Goal: Navigation & Orientation: Find specific page/section

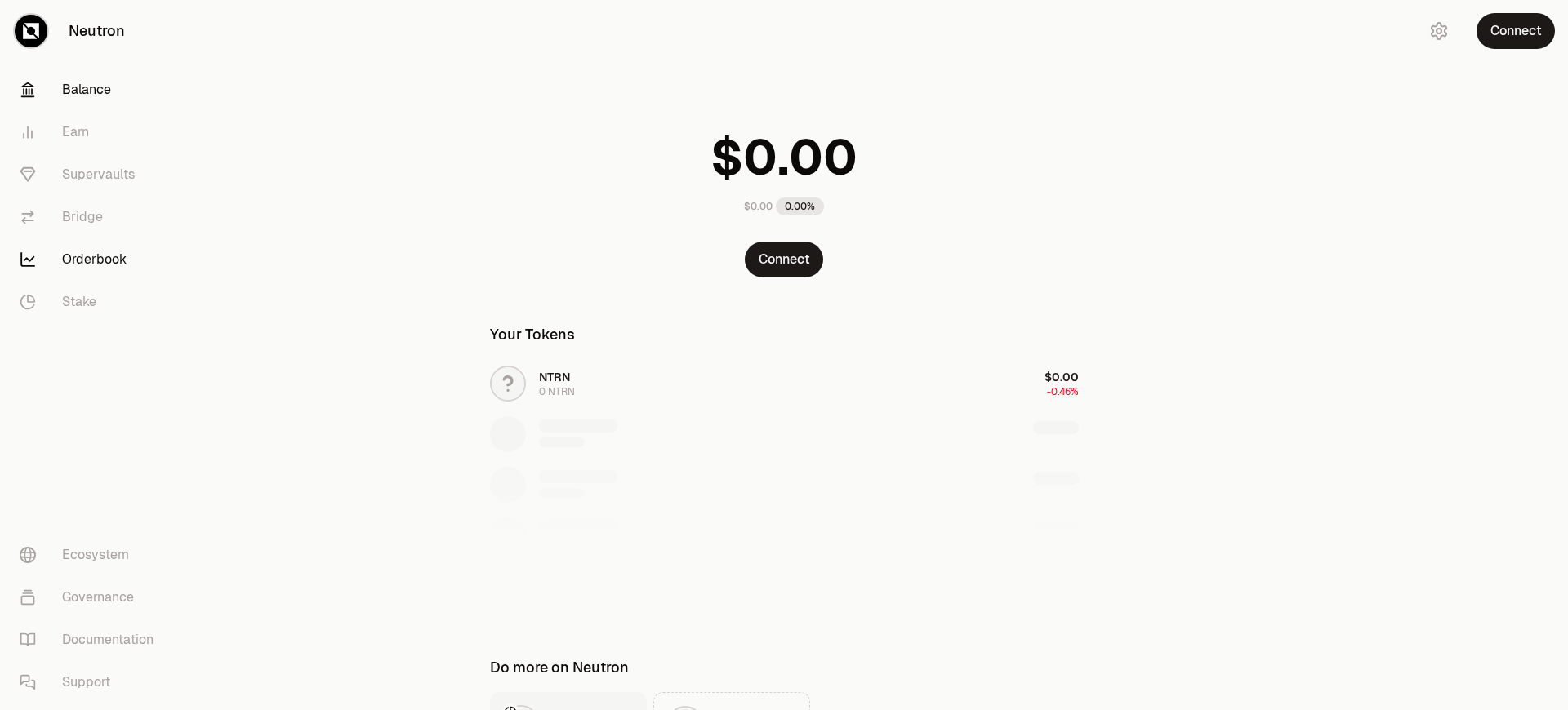
click at [91, 260] on link "Orderbook" at bounding box center [92, 260] width 170 height 43
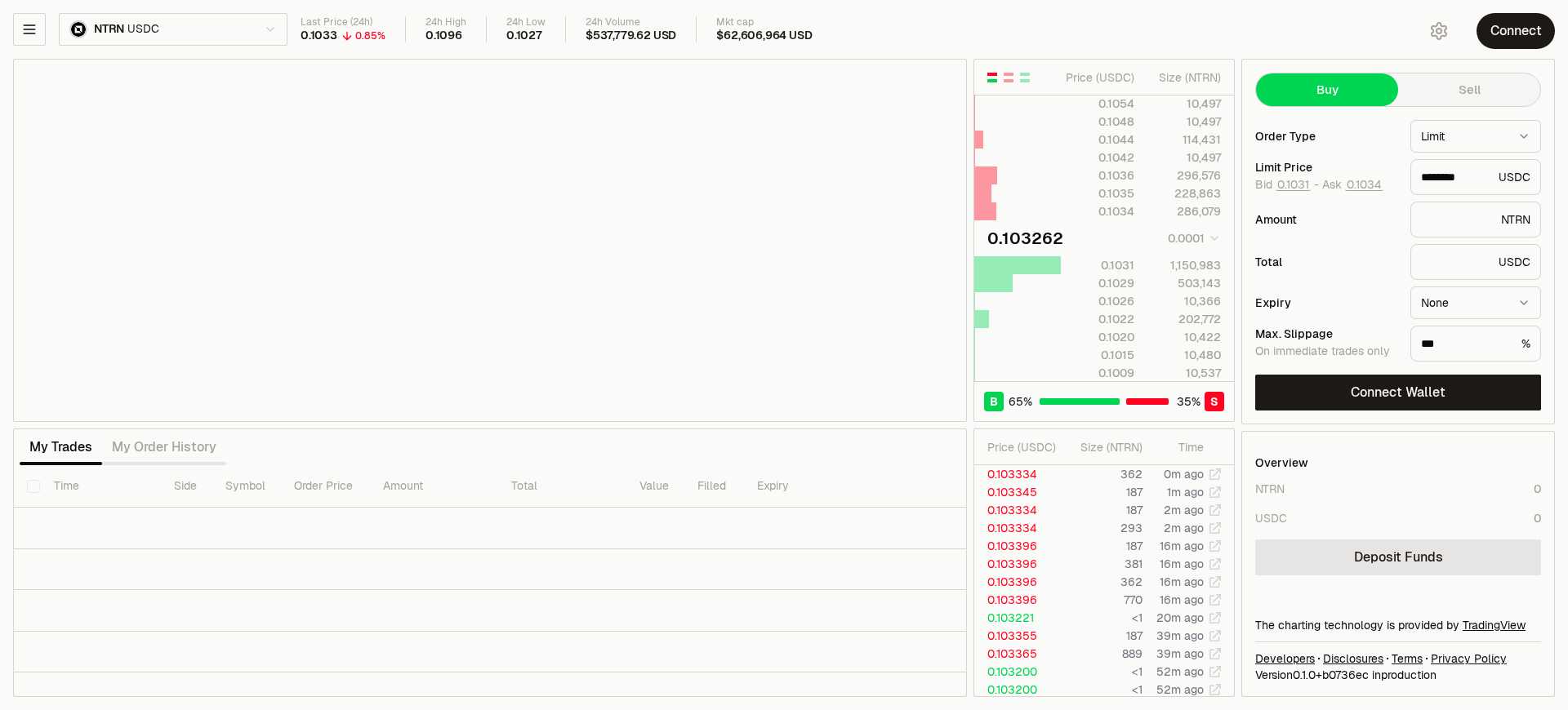
type input "********"
